Goal: Task Accomplishment & Management: Manage account settings

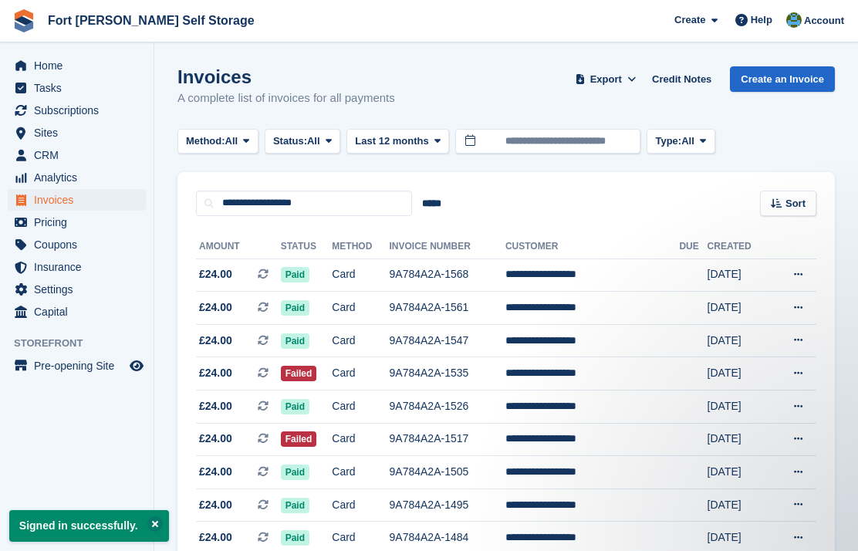
click at [49, 72] on span "Home" at bounding box center [80, 66] width 93 height 22
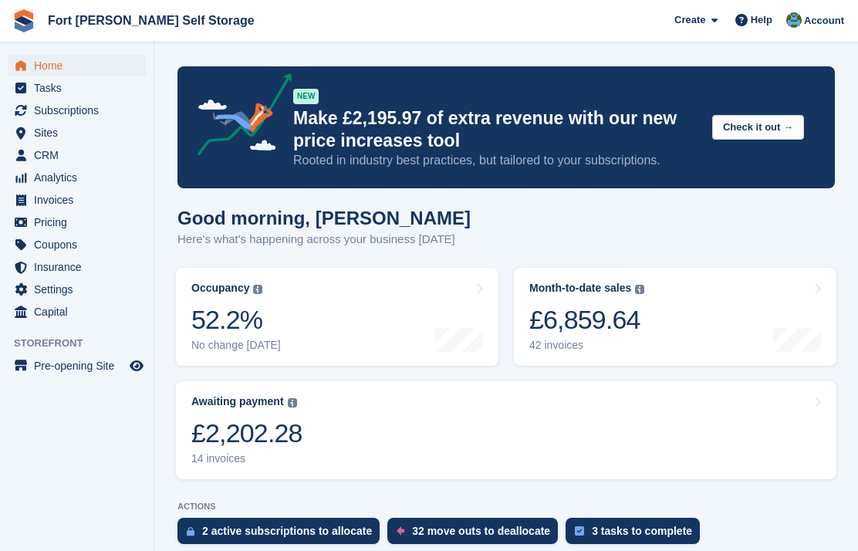
click at [238, 426] on div "£2,202.28" at bounding box center [246, 433] width 111 height 32
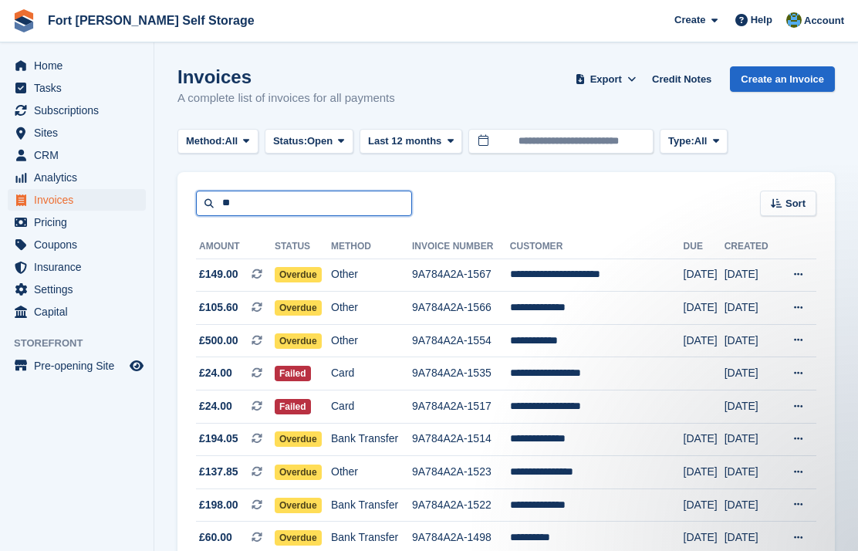
type input "*"
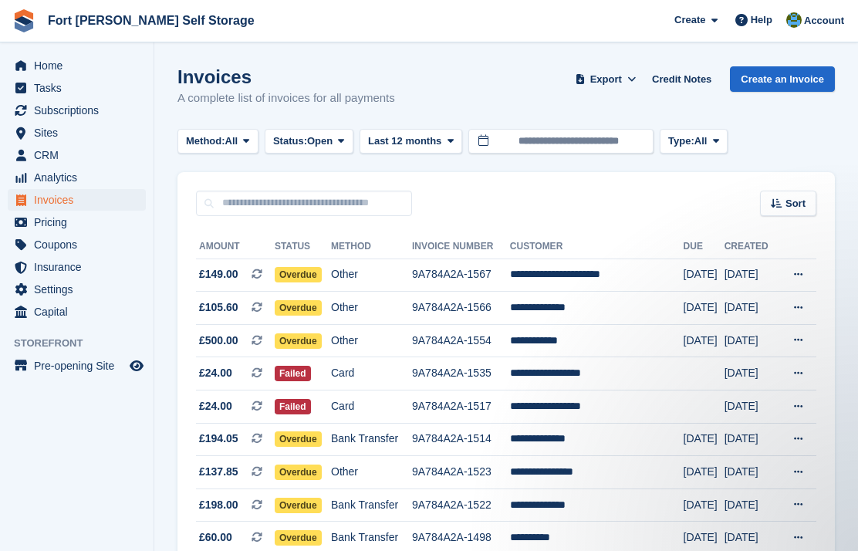
click at [305, 270] on span "Overdue" at bounding box center [298, 274] width 47 height 15
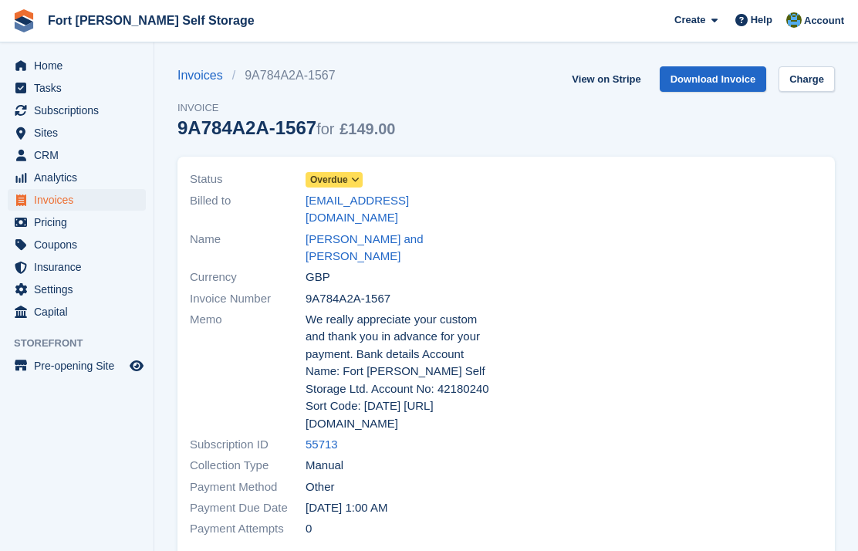
click at [359, 184] on icon at bounding box center [355, 179] width 8 height 9
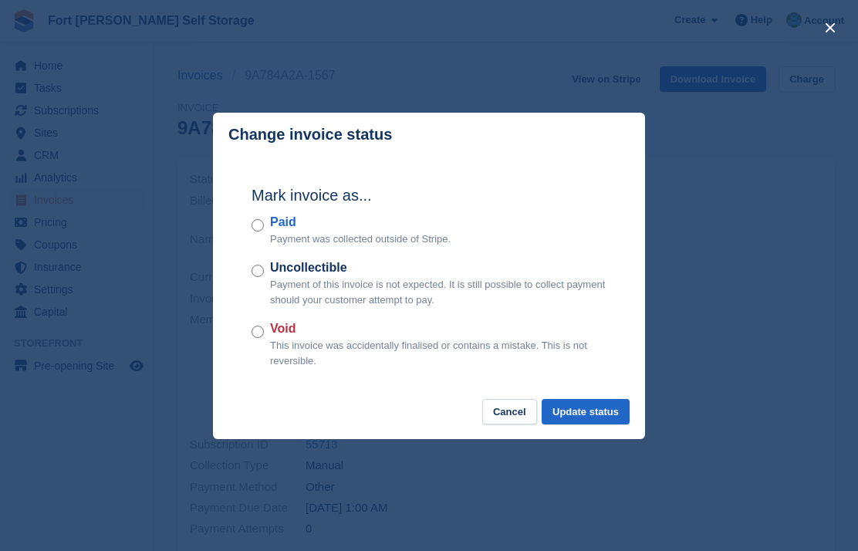
click at [572, 413] on button "Update status" at bounding box center [585, 411] width 88 height 25
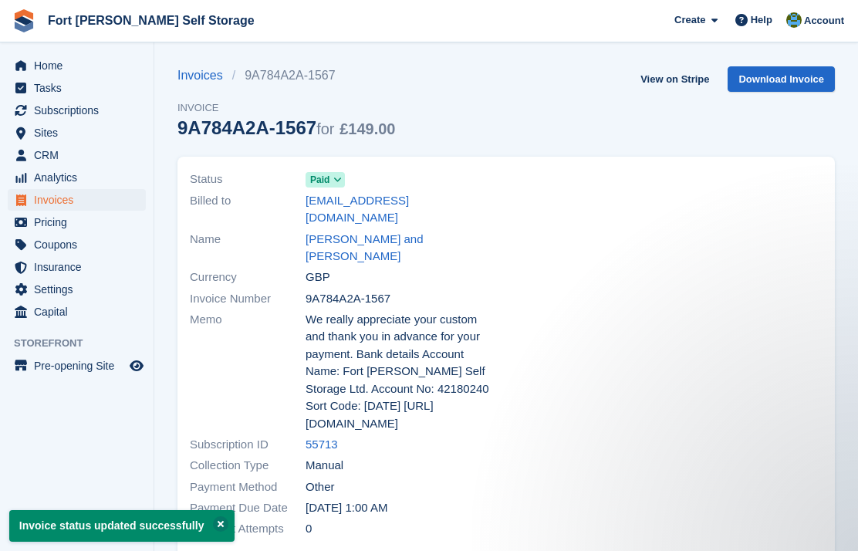
click at [51, 63] on span "Home" at bounding box center [80, 66] width 93 height 22
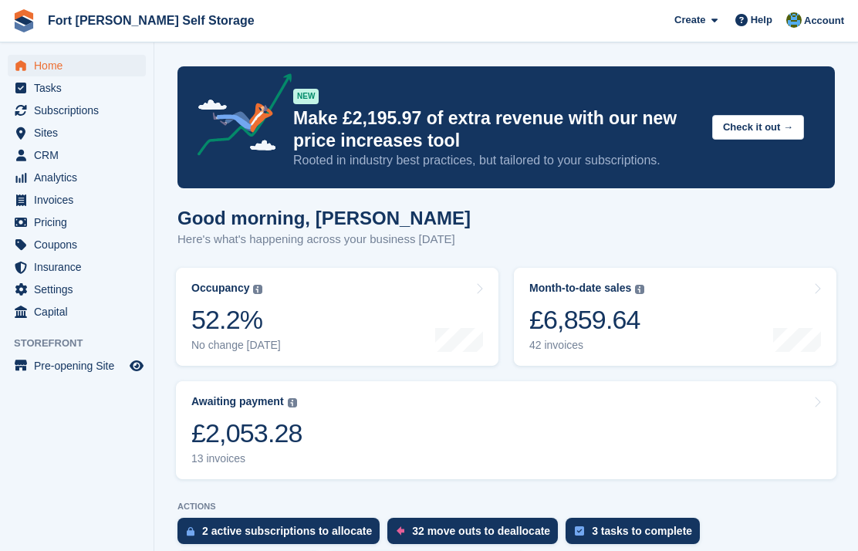
click at [683, 412] on link "Awaiting payment The total outstanding balance on all open invoices. £2,053.28 …" at bounding box center [506, 430] width 660 height 98
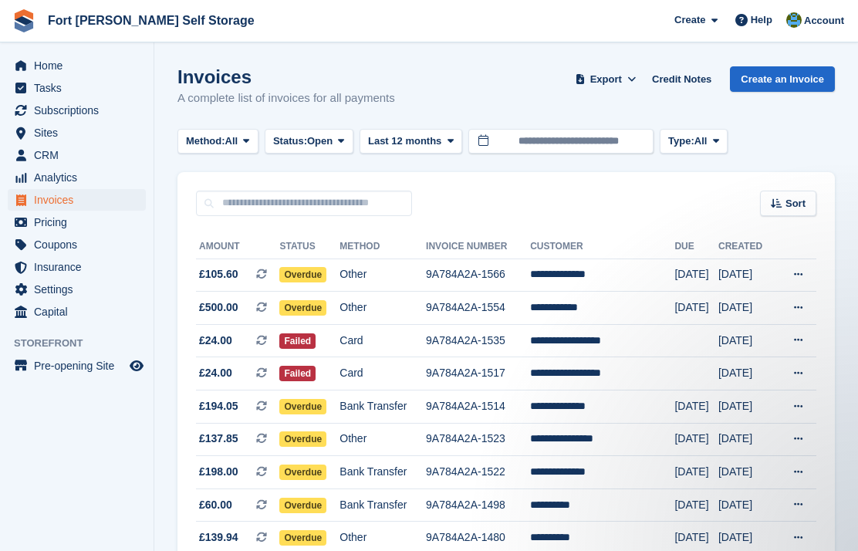
click at [310, 304] on span "Overdue" at bounding box center [302, 307] width 47 height 15
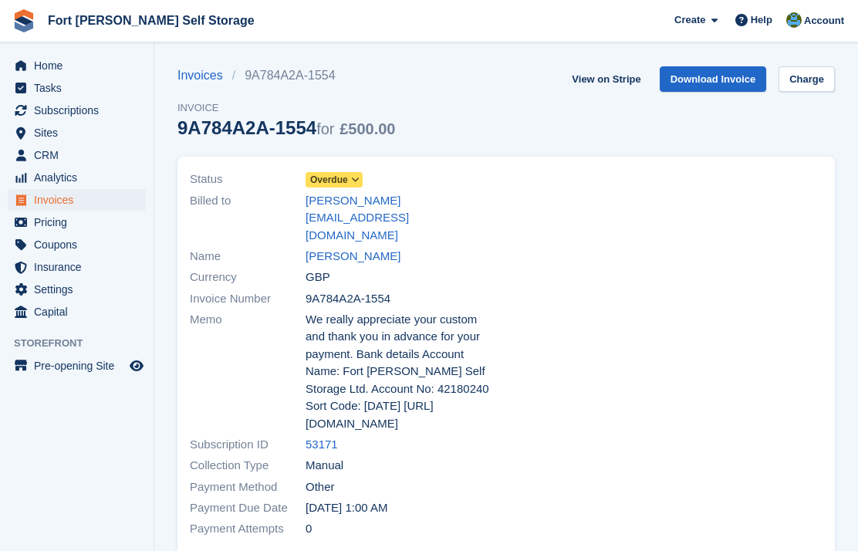
click at [359, 185] on span at bounding box center [355, 180] width 12 height 12
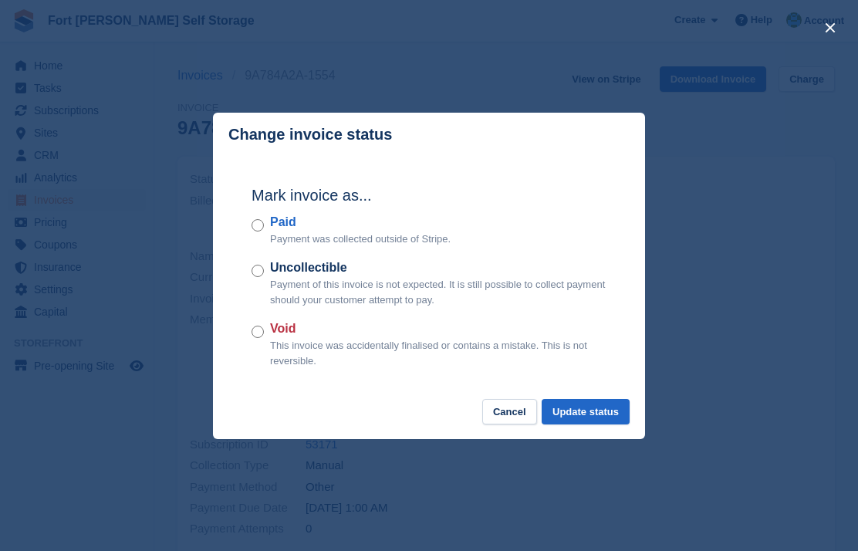
click at [255, 239] on div "Paid Payment was collected outside of Stripe." at bounding box center [428, 230] width 355 height 34
click at [584, 417] on button "Update status" at bounding box center [585, 411] width 88 height 25
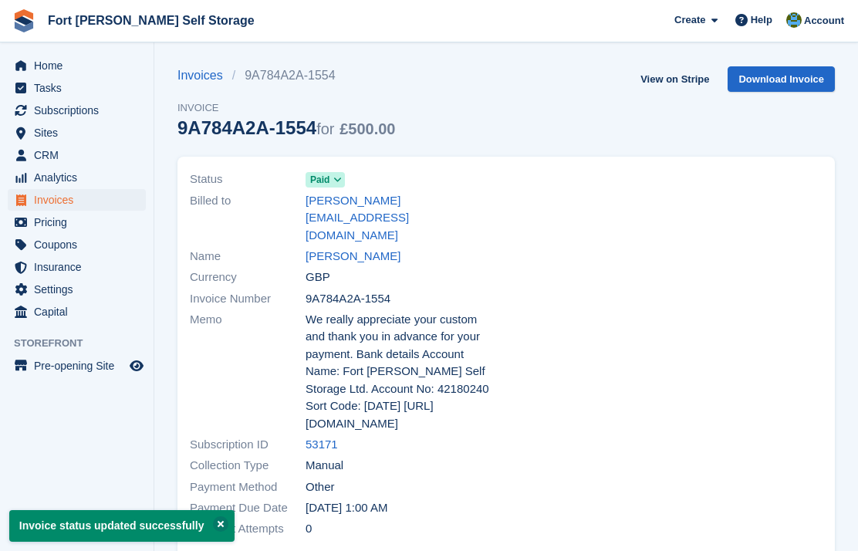
click at [51, 66] on span "Home" at bounding box center [80, 66] width 93 height 22
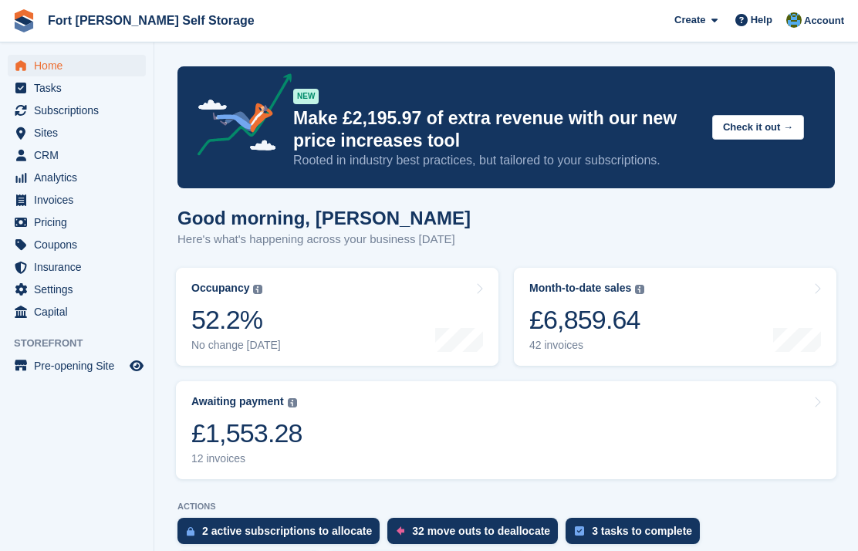
click at [689, 432] on link "Awaiting payment The total outstanding balance on all open invoices. £1,553.28 …" at bounding box center [506, 430] width 660 height 98
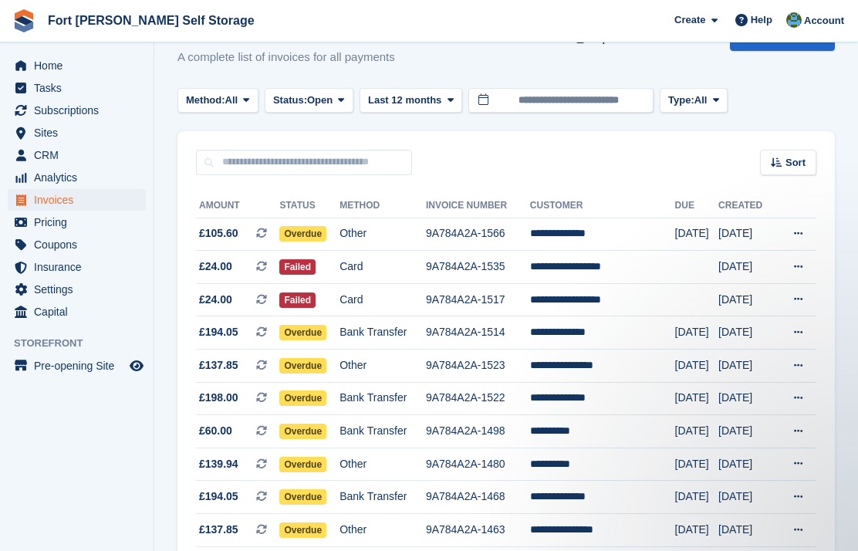
click at [595, 266] on td "**********" at bounding box center [602, 267] width 145 height 33
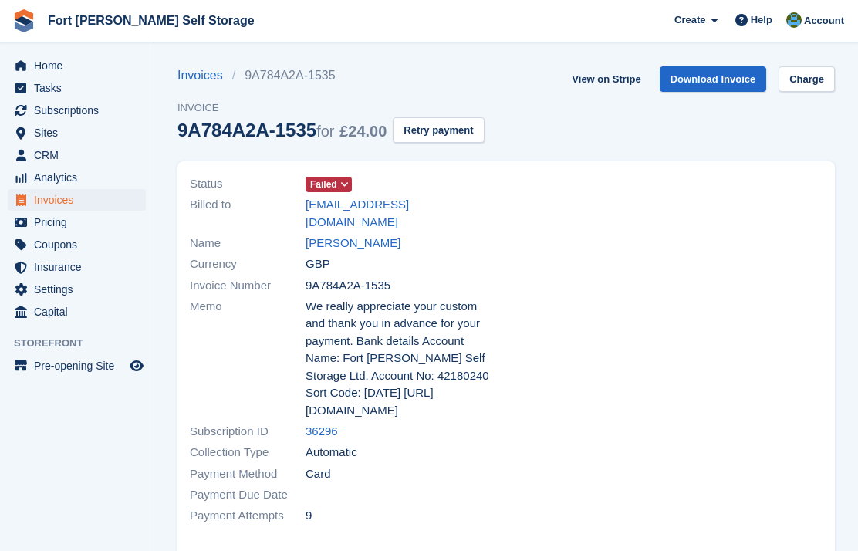
click at [464, 130] on button "Retry payment" at bounding box center [438, 129] width 91 height 25
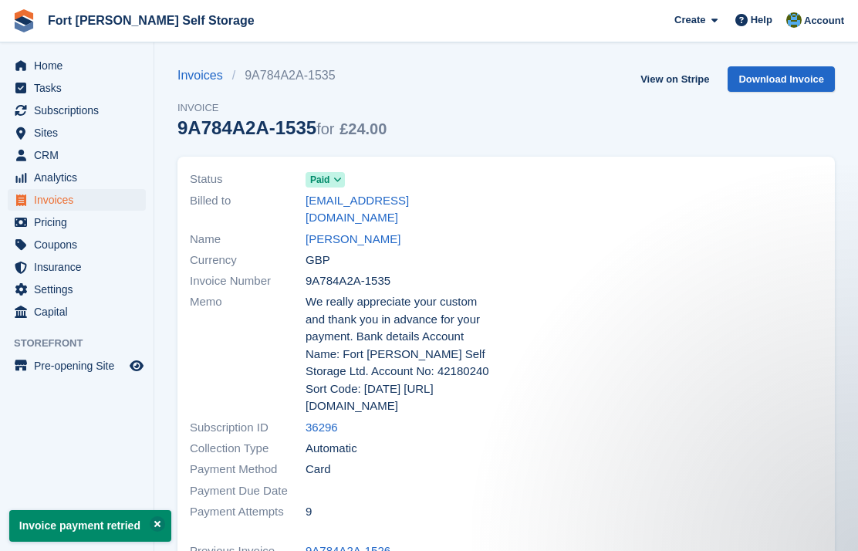
click at [197, 79] on link "Invoices" at bounding box center [204, 75] width 55 height 19
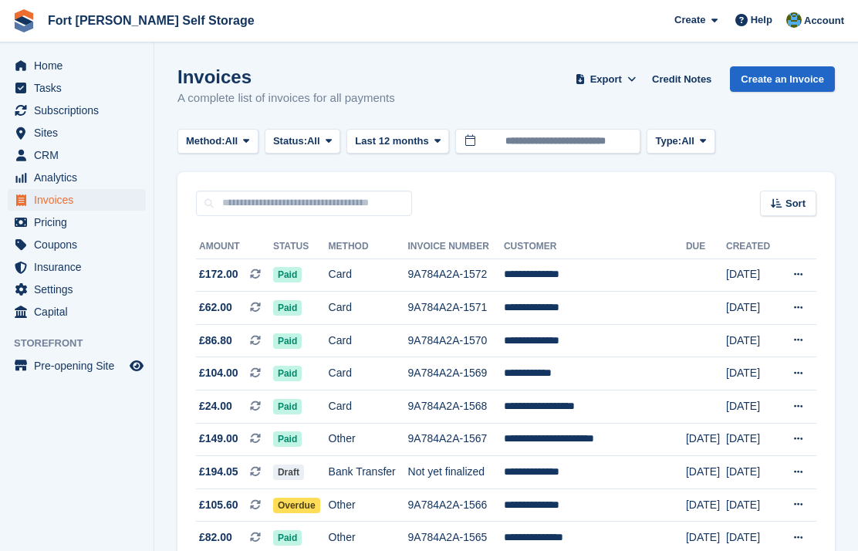
click at [578, 407] on td "**********" at bounding box center [595, 406] width 182 height 33
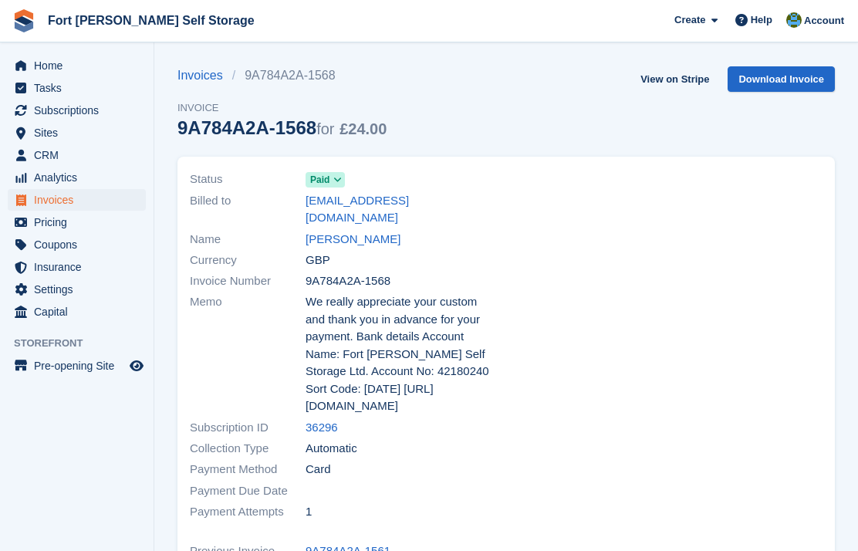
click at [379, 231] on link "[PERSON_NAME]" at bounding box center [352, 240] width 95 height 18
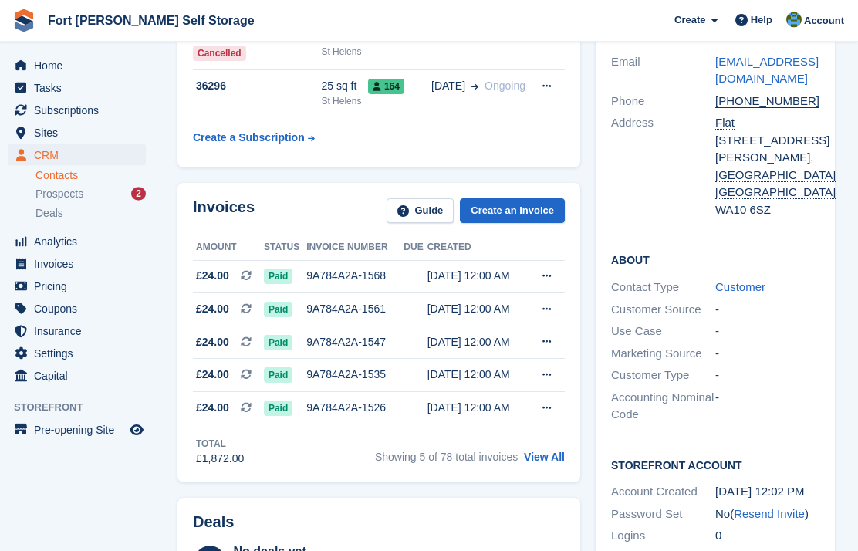
scroll to position [160, 0]
click at [555, 445] on div "Showing 5 of 78 total invoices View All" at bounding box center [470, 455] width 190 height 24
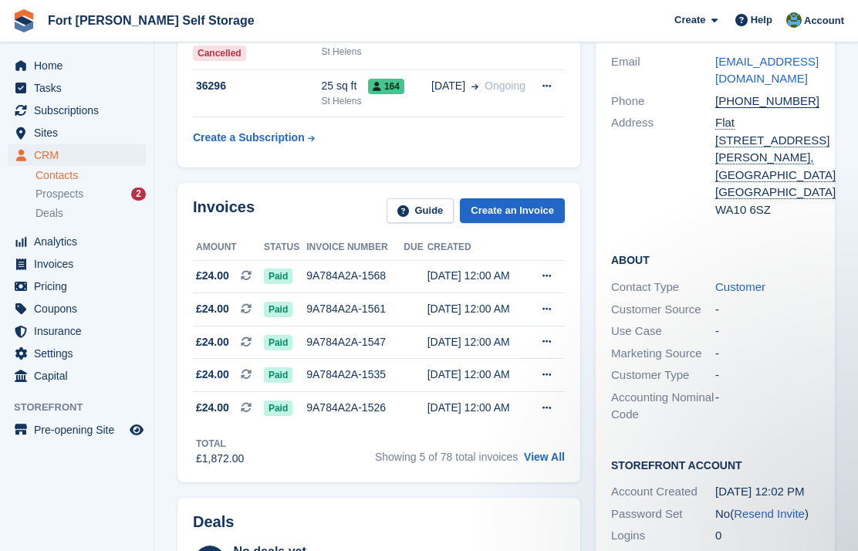
scroll to position [0, 0]
click at [550, 452] on link "View All" at bounding box center [544, 456] width 41 height 12
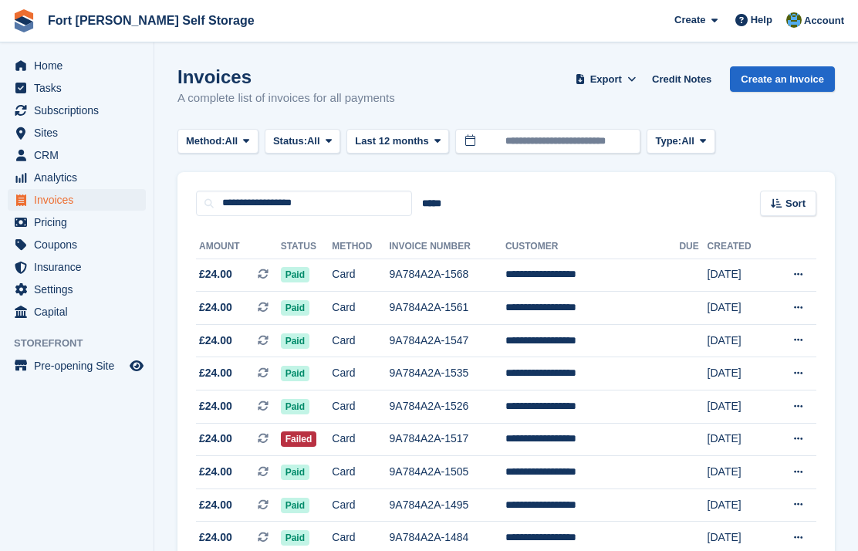
click at [317, 440] on span "Failed" at bounding box center [299, 438] width 36 height 15
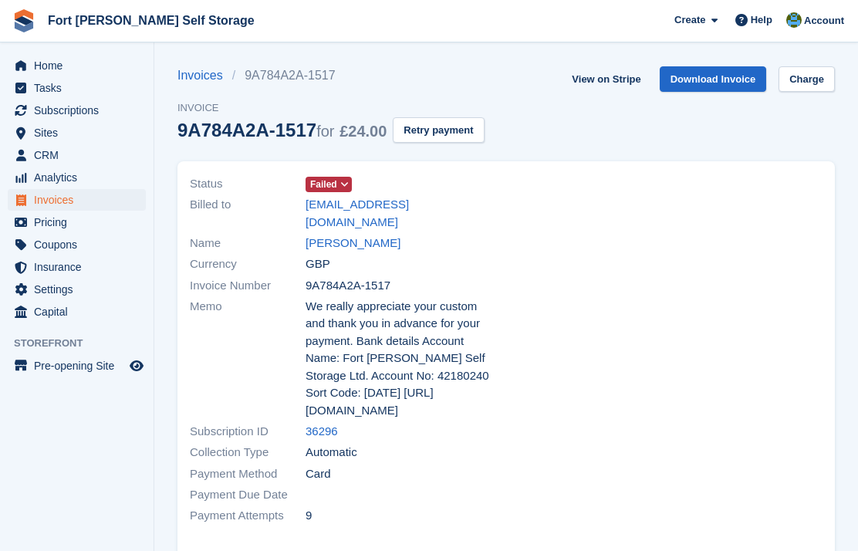
click at [344, 180] on icon at bounding box center [344, 184] width 8 height 9
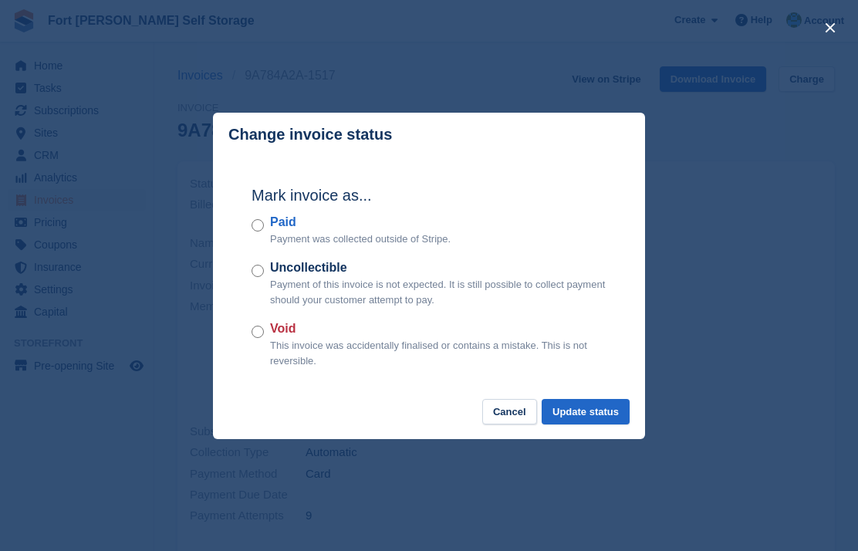
click at [405, 466] on div "close" at bounding box center [429, 275] width 858 height 551
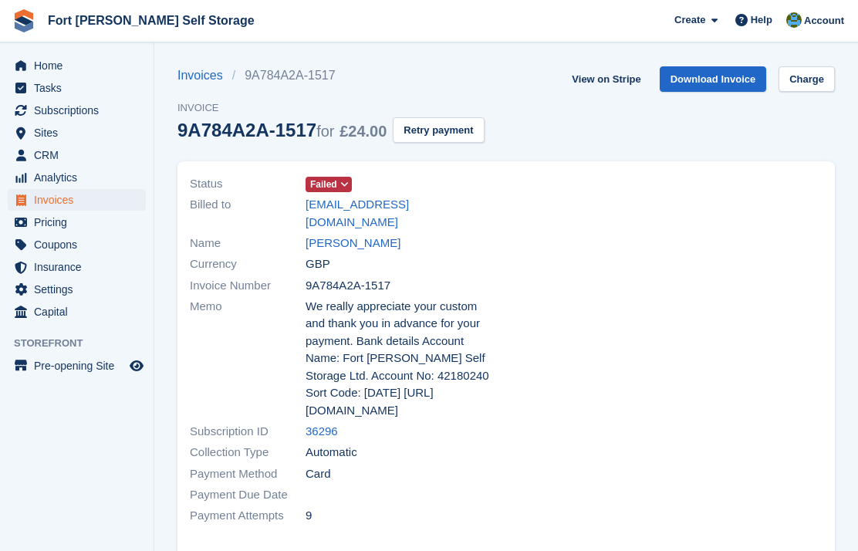
click at [519, 412] on div at bounding box center [668, 350] width 325 height 372
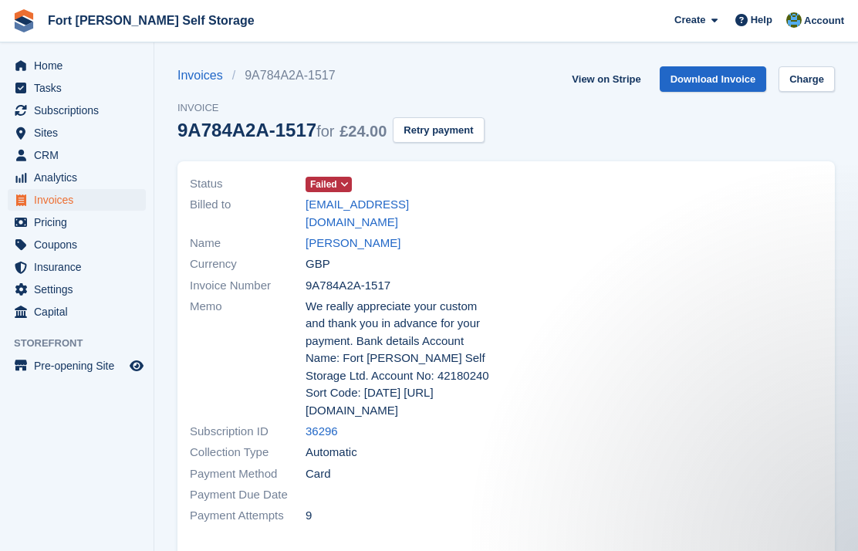
click at [467, 124] on button "Retry payment" at bounding box center [438, 129] width 91 height 25
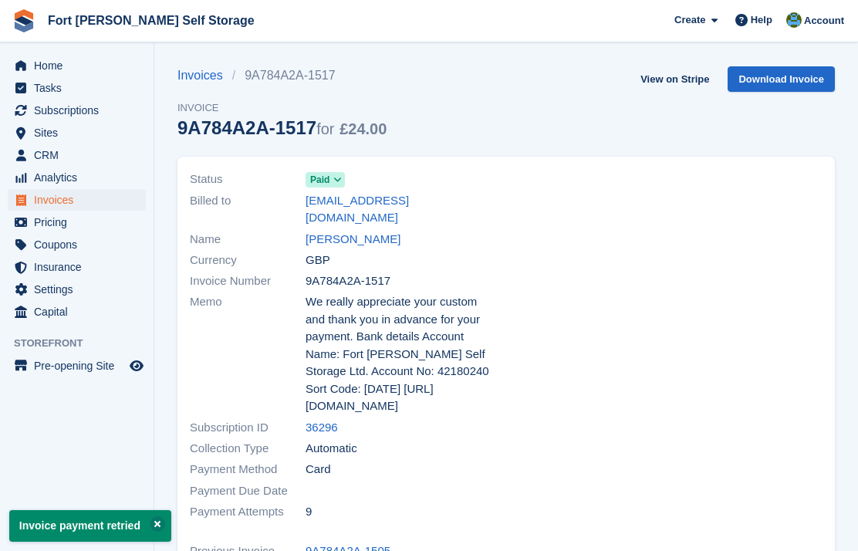
click at [378, 231] on link "Christian Nardelli" at bounding box center [352, 240] width 95 height 18
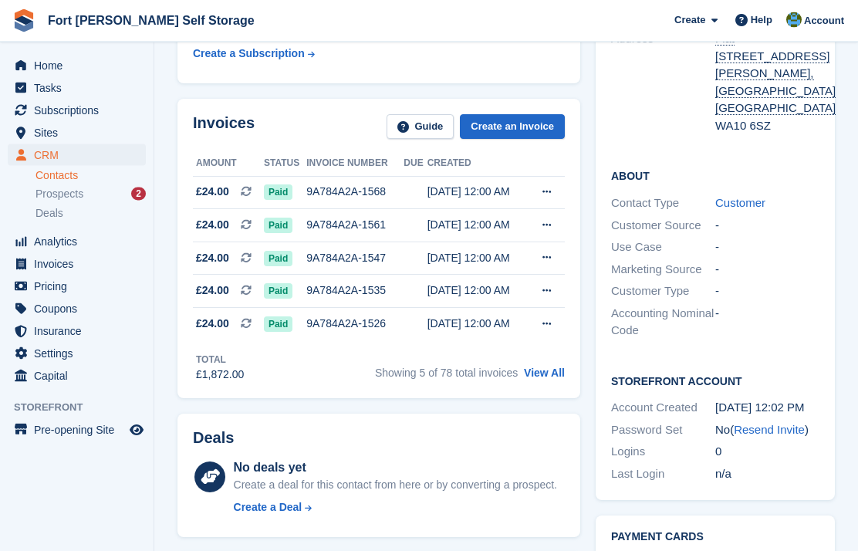
click at [554, 373] on link "View All" at bounding box center [544, 373] width 41 height 12
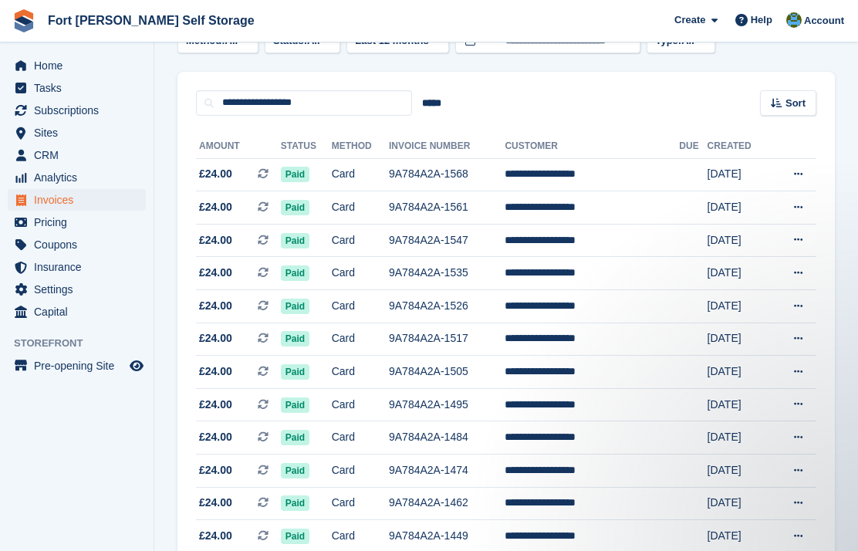
scroll to position [98, 0]
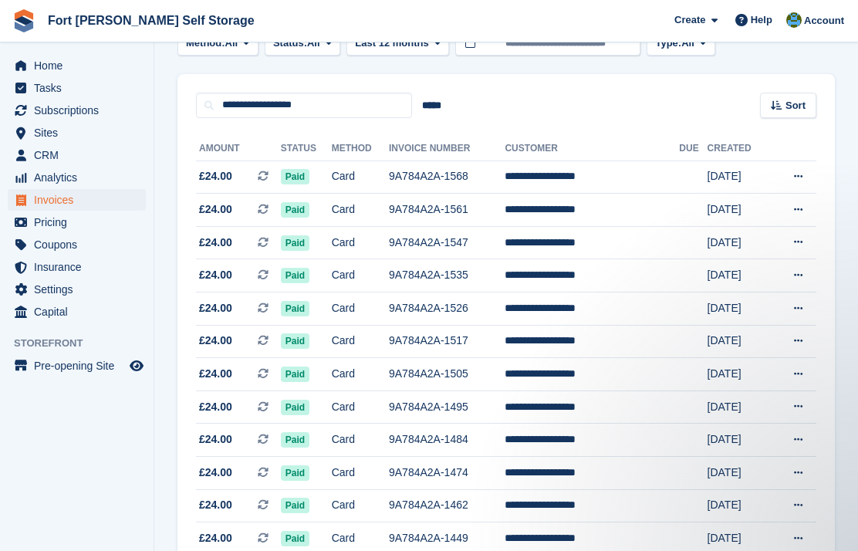
click at [47, 63] on span "Home" at bounding box center [80, 66] width 93 height 22
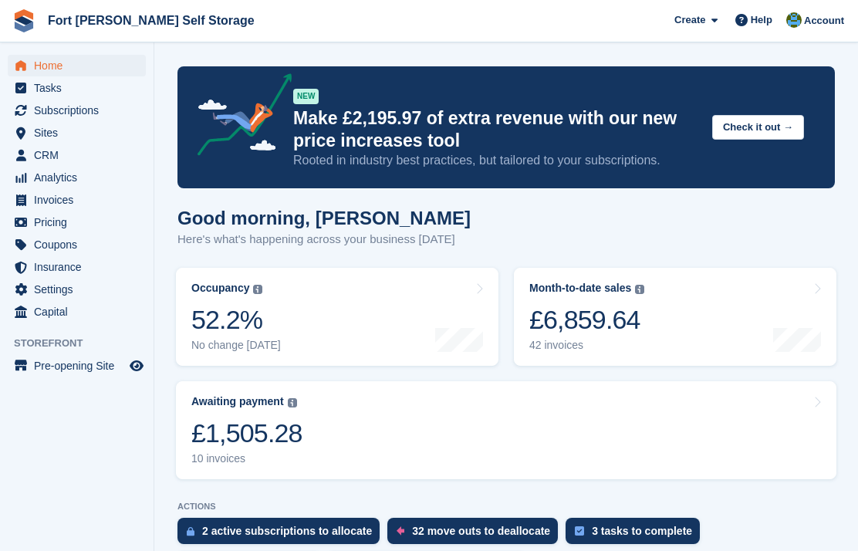
click at [383, 422] on link "Awaiting payment The total outstanding balance on all open invoices. £1,505.28 …" at bounding box center [506, 430] width 660 height 98
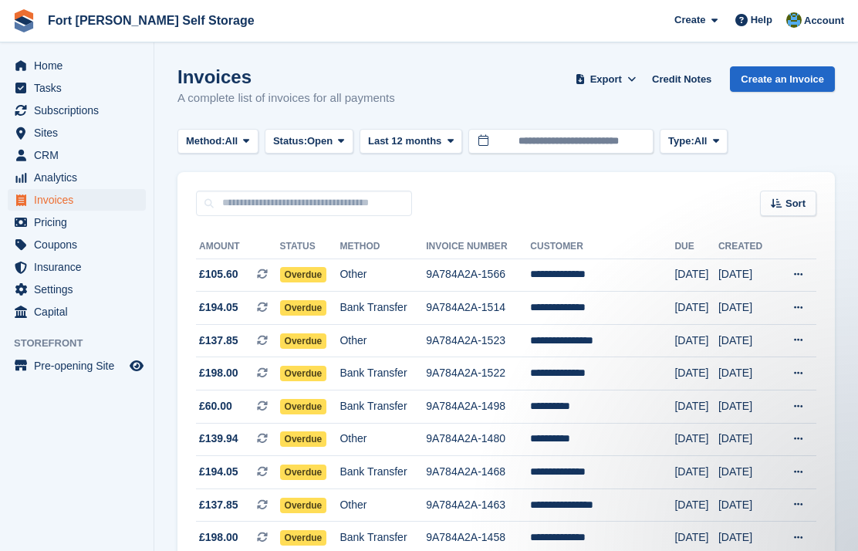
click at [56, 59] on span "Home" at bounding box center [80, 66] width 93 height 22
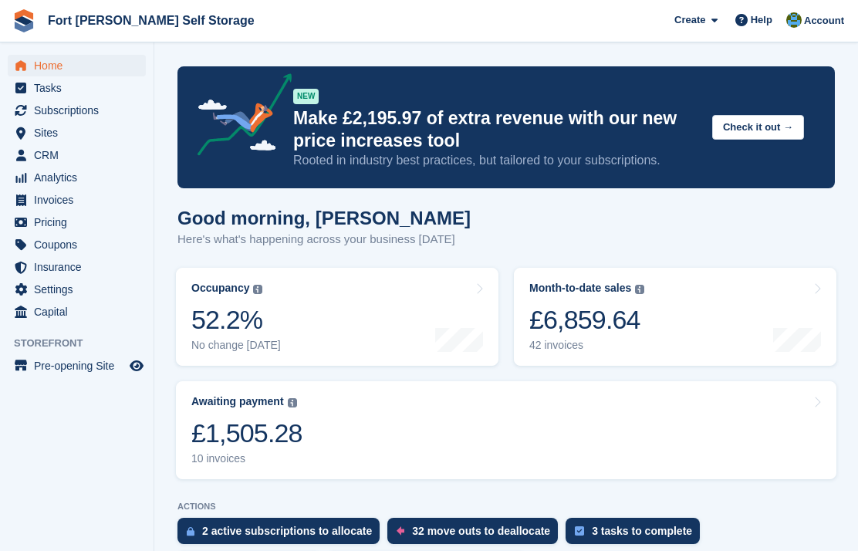
click at [281, 429] on div "£1,505.28" at bounding box center [246, 433] width 111 height 32
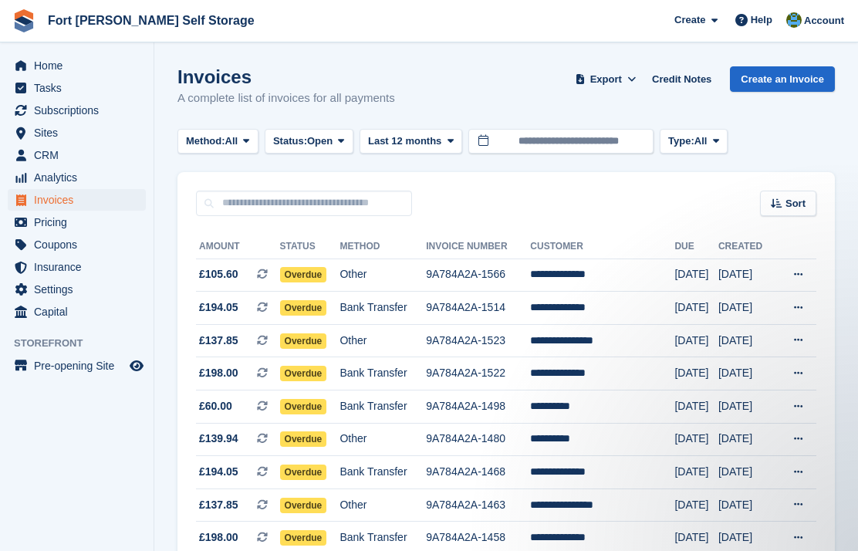
scroll to position [62, 0]
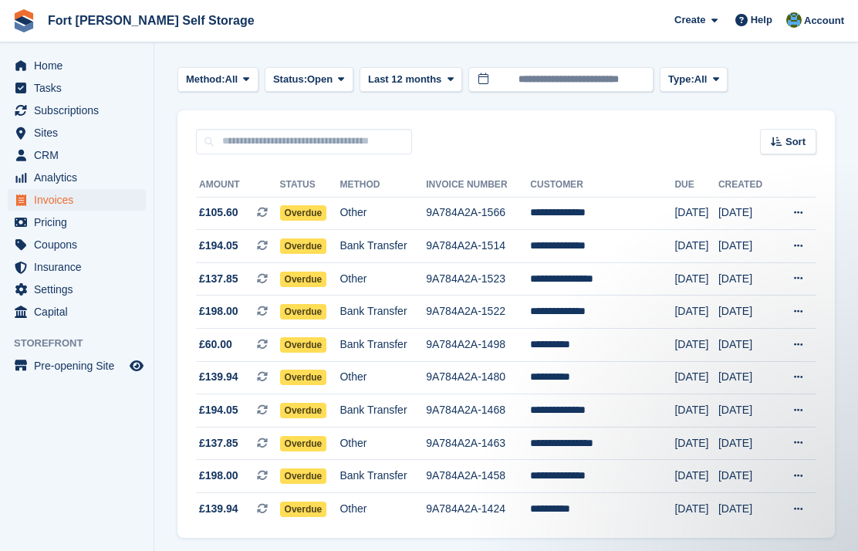
click at [48, 71] on span "Home" at bounding box center [80, 66] width 93 height 22
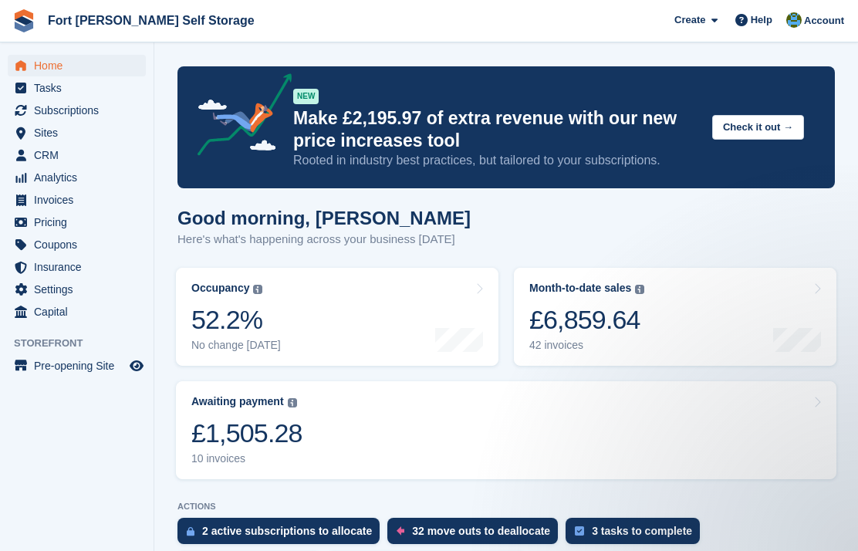
click at [673, 297] on link "Month-to-date sales The sum of all finalised invoices generated this month to d…" at bounding box center [675, 317] width 322 height 98
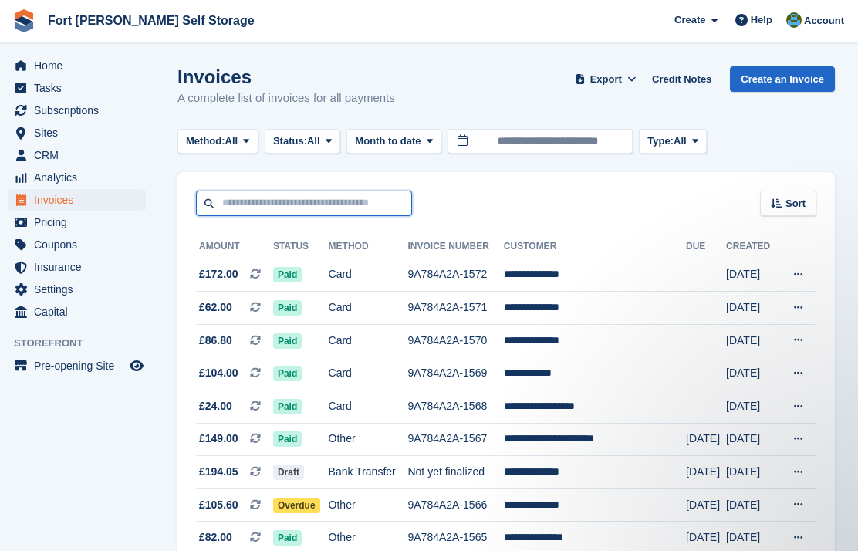
click at [225, 196] on input "text" at bounding box center [304, 203] width 216 height 25
type input "*"
type input "****"
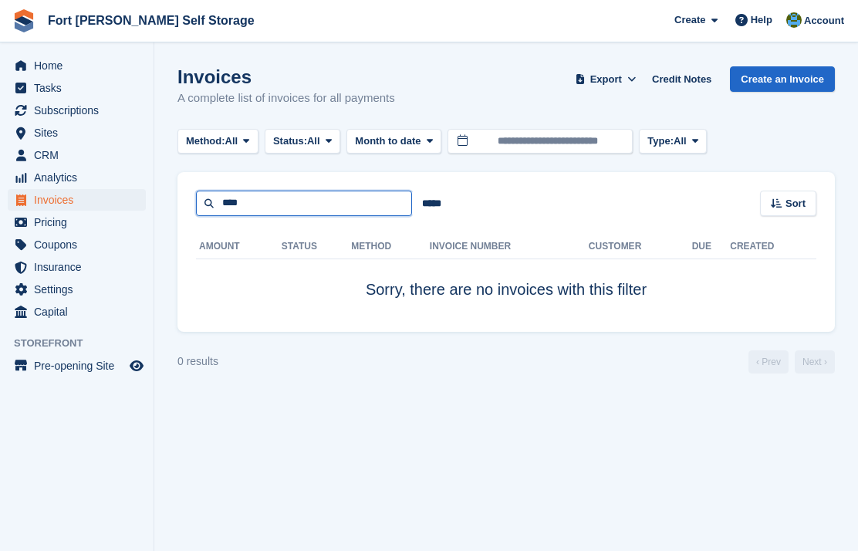
click at [320, 206] on input "****" at bounding box center [304, 203] width 216 height 25
type input "*"
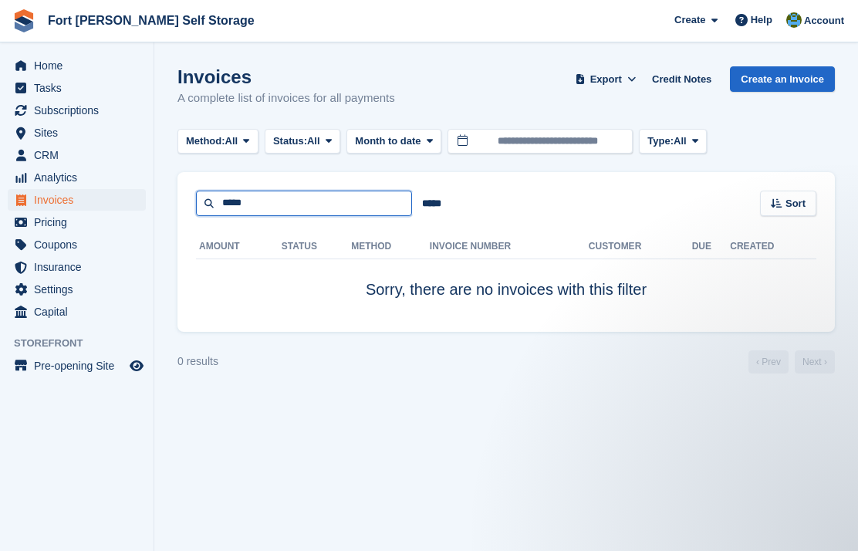
type input "*****"
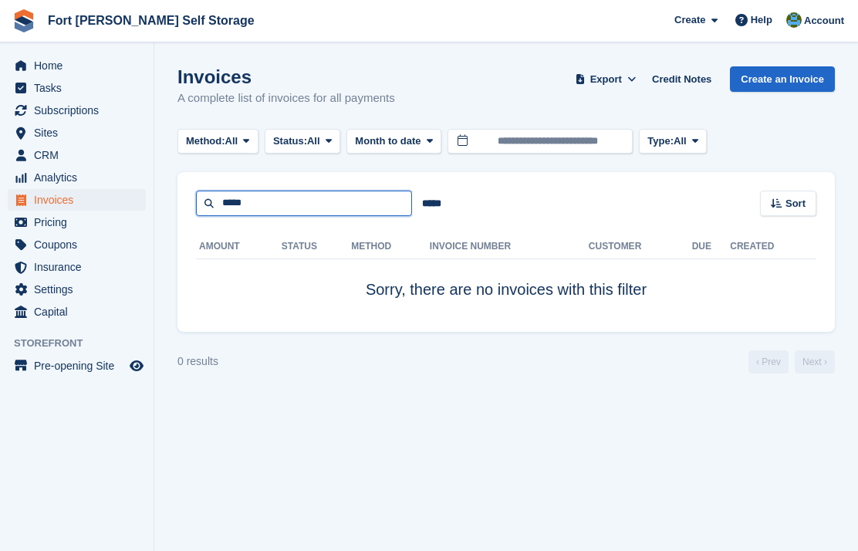
click at [337, 208] on input "*****" at bounding box center [304, 203] width 216 height 25
type input "*"
click at [91, 107] on span "Subscriptions" at bounding box center [80, 110] width 93 height 22
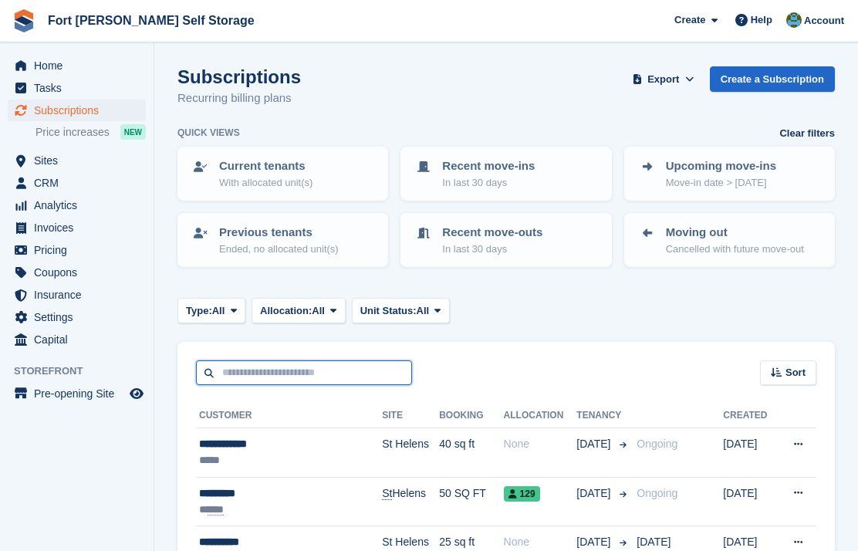
click at [302, 376] on input "text" at bounding box center [304, 372] width 216 height 25
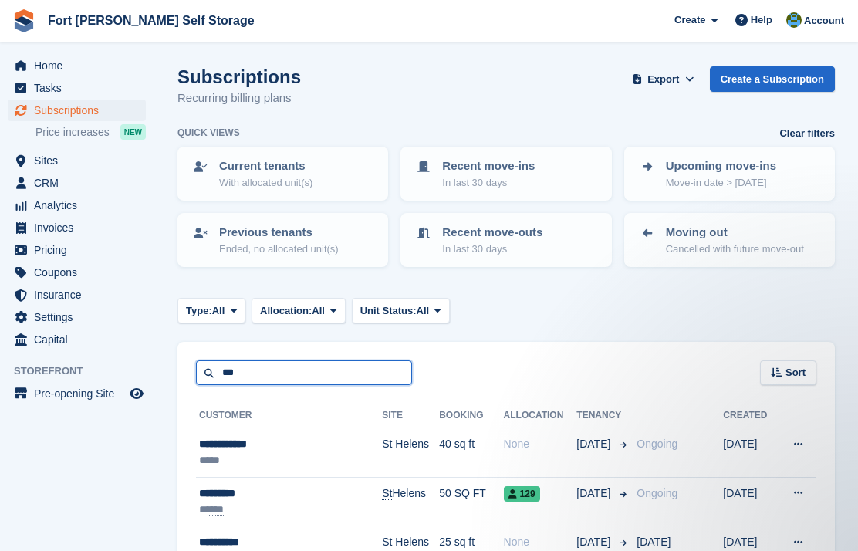
type input "****"
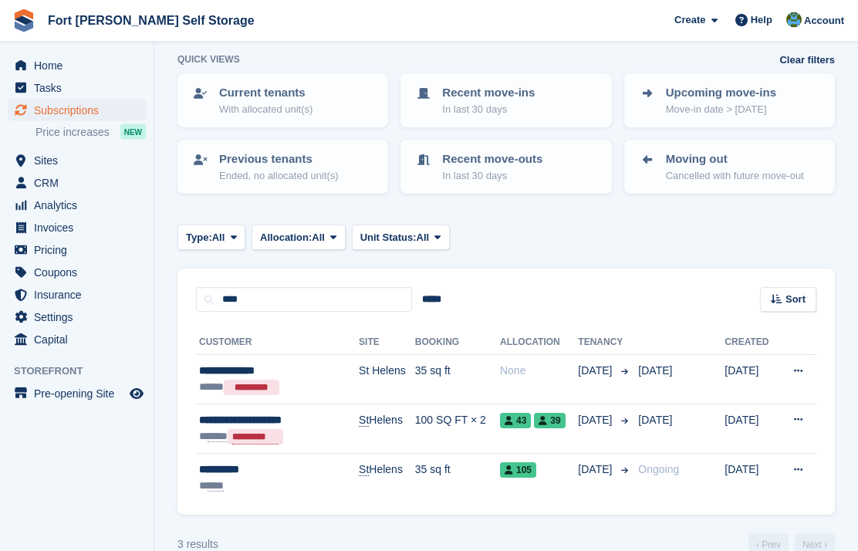
scroll to position [100, 0]
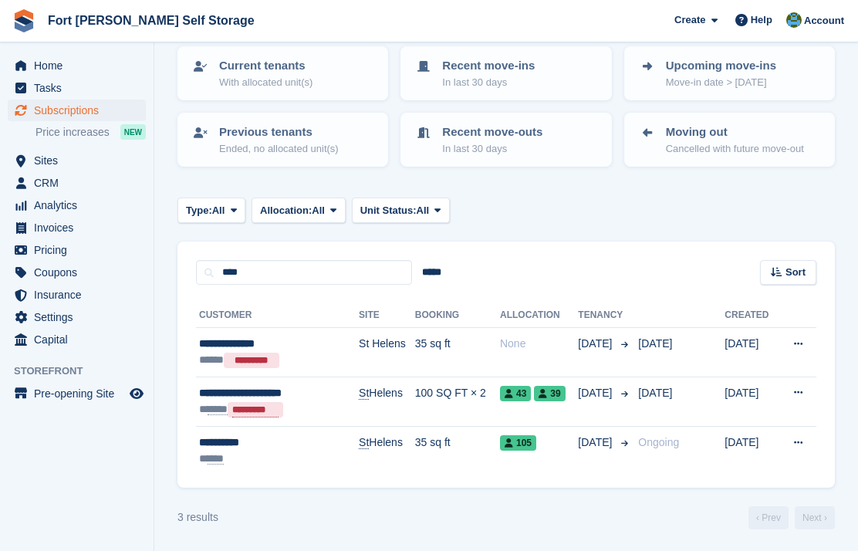
click at [288, 401] on div "***** *********" at bounding box center [265, 409] width 133 height 17
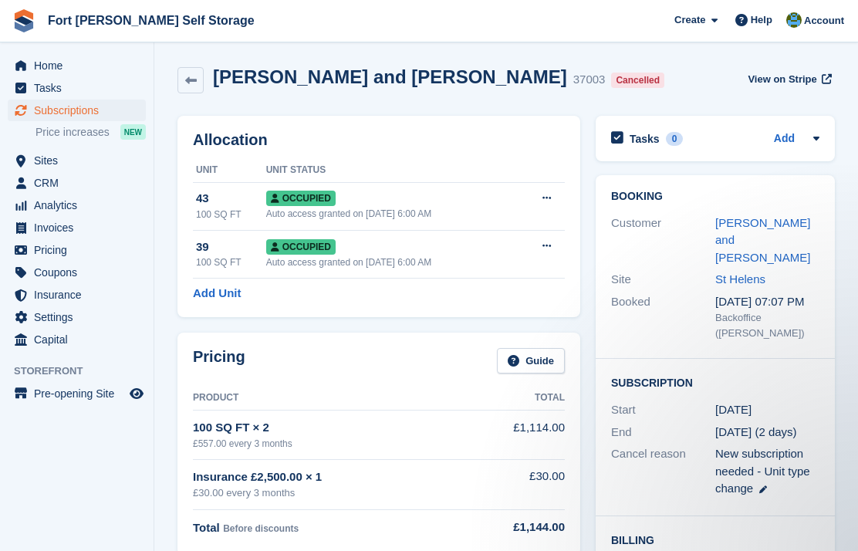
click at [539, 197] on button at bounding box center [546, 198] width 29 height 23
click at [492, 282] on p "Deallocate" at bounding box center [487, 282] width 134 height 20
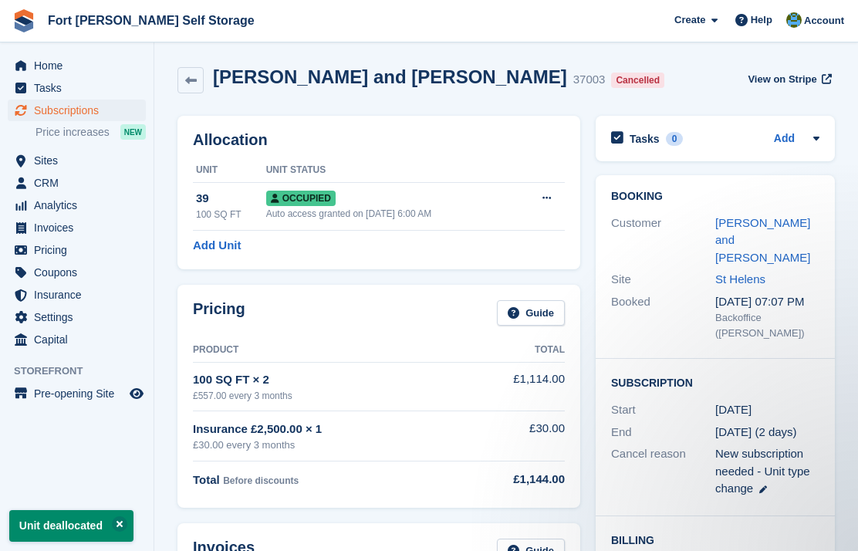
click at [549, 201] on icon at bounding box center [546, 198] width 8 height 10
click at [489, 285] on p "Deallocate" at bounding box center [487, 282] width 134 height 20
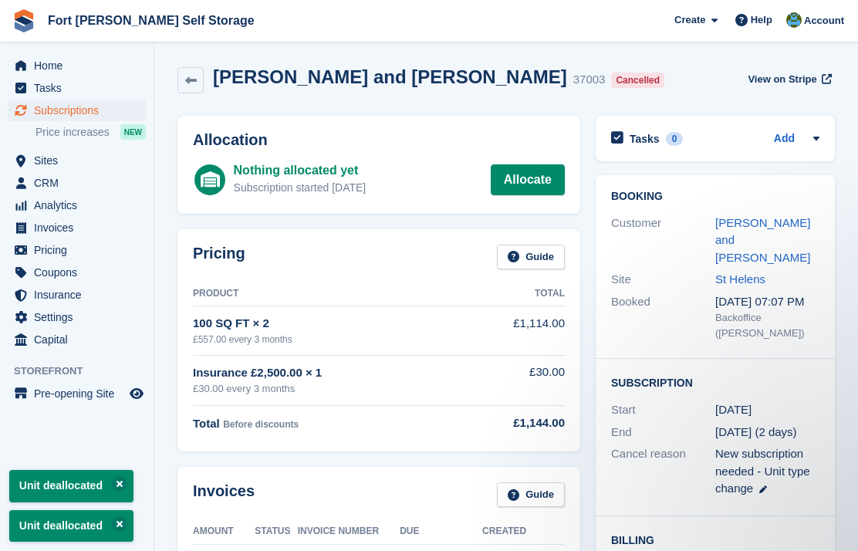
click at [78, 116] on span "Subscriptions" at bounding box center [80, 110] width 93 height 22
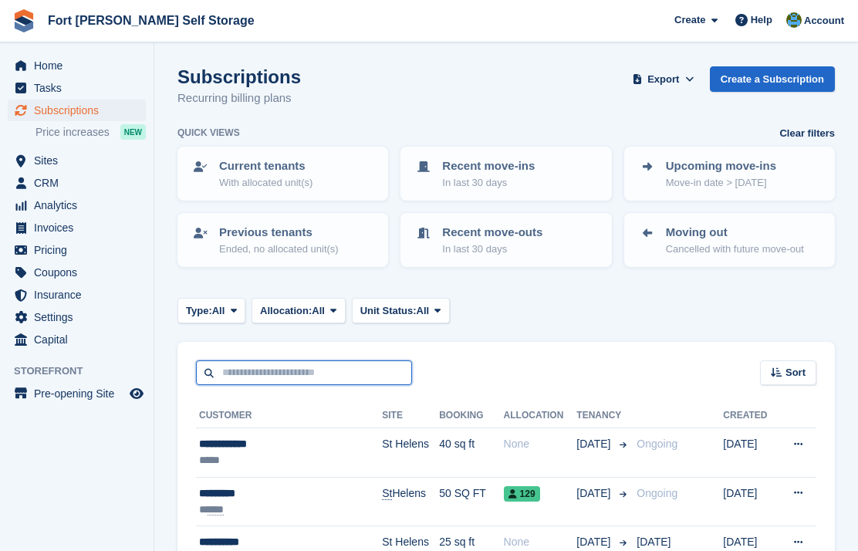
click at [274, 372] on input "text" at bounding box center [304, 372] width 216 height 25
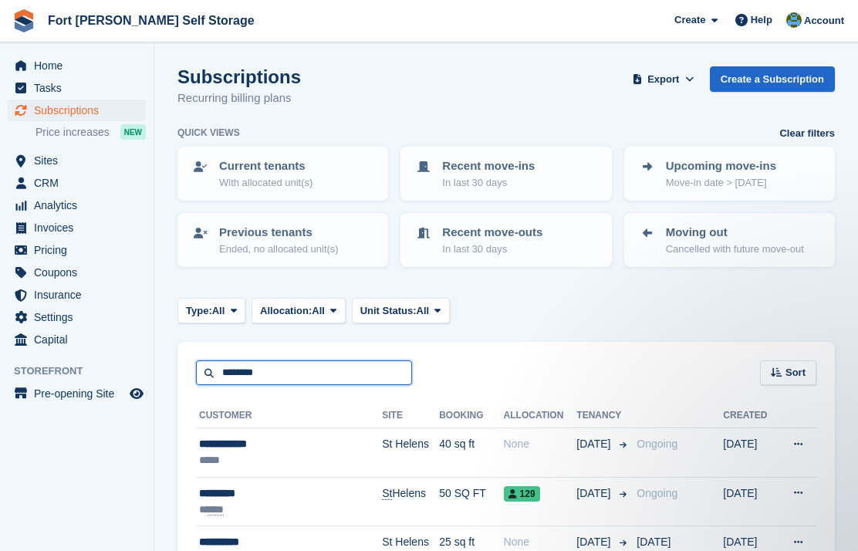
type input "********"
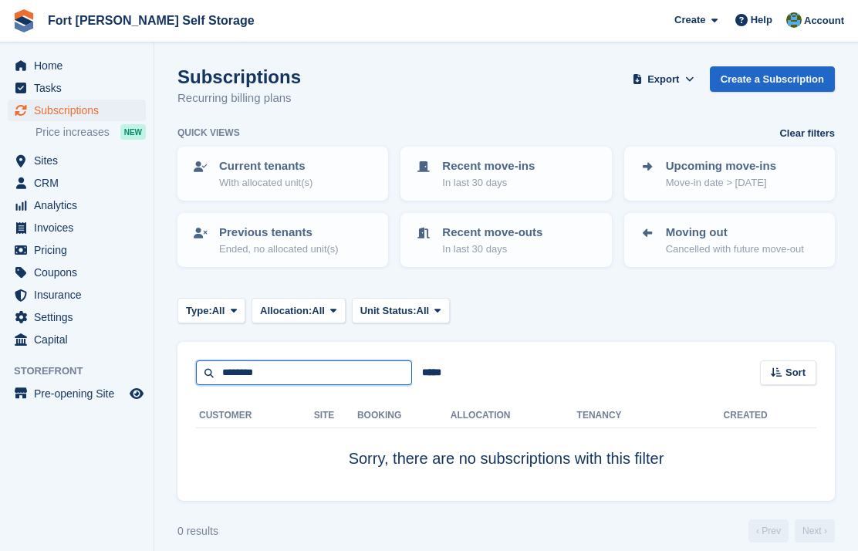
click at [342, 375] on input "********" at bounding box center [304, 372] width 216 height 25
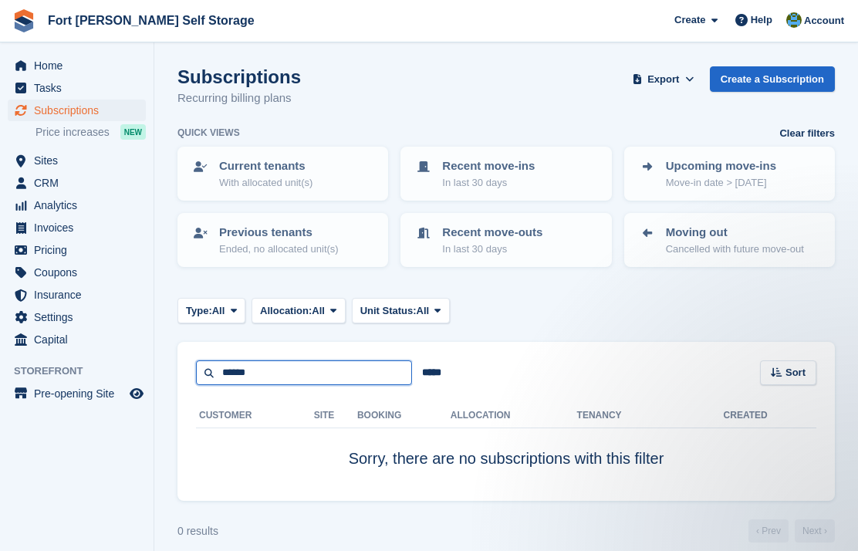
type input "******"
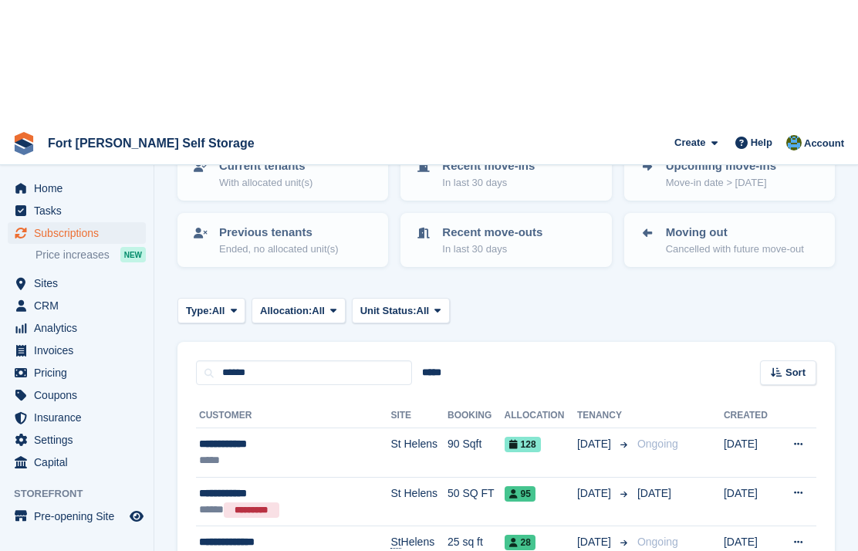
scroll to position [120, 0]
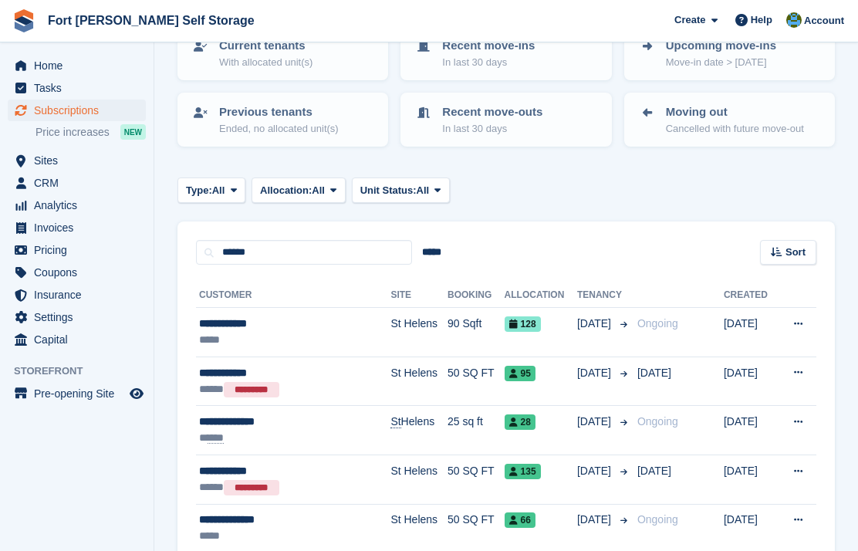
click at [504, 370] on span "95" at bounding box center [519, 373] width 31 height 15
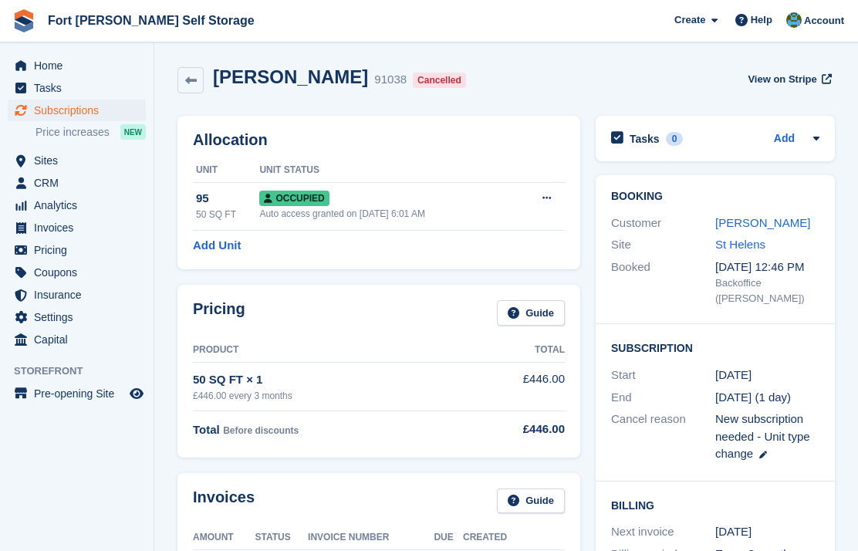
click at [551, 197] on icon at bounding box center [546, 198] width 8 height 10
click at [487, 275] on p "Deallocate" at bounding box center [487, 282] width 134 height 20
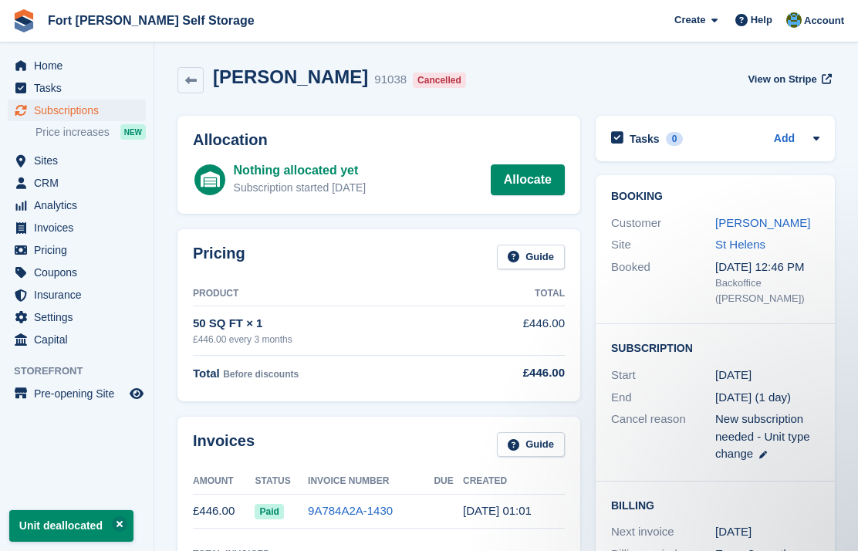
click at [95, 110] on span "Subscriptions" at bounding box center [80, 110] width 93 height 22
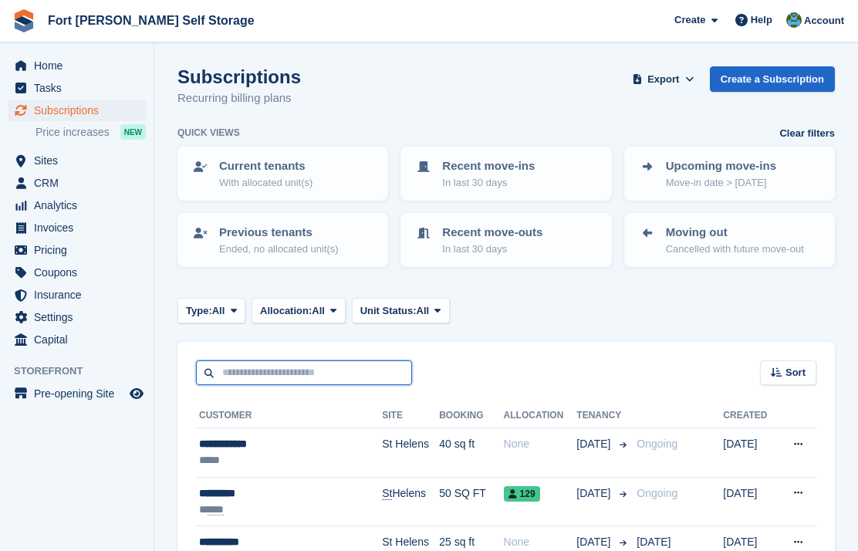
click at [312, 365] on input "text" at bounding box center [304, 372] width 216 height 25
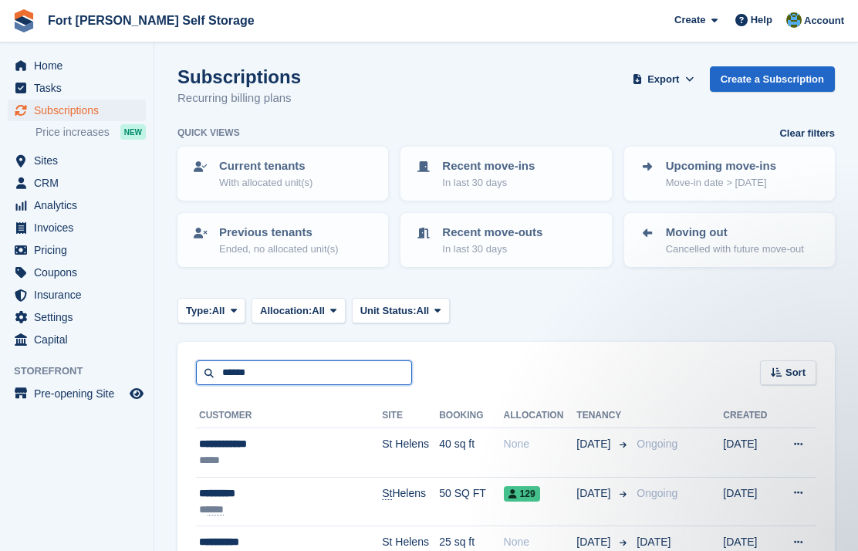
type input "******"
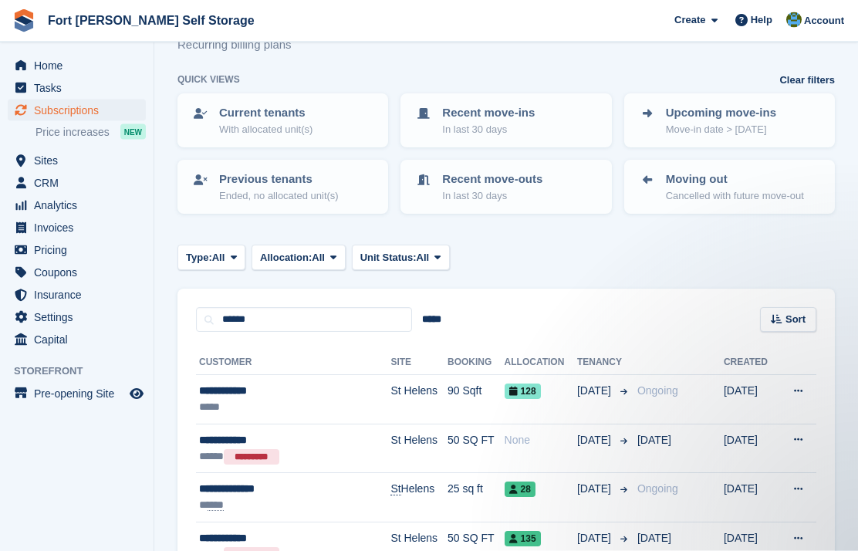
scroll to position [53, 0]
